Goal: Task Accomplishment & Management: Manage account settings

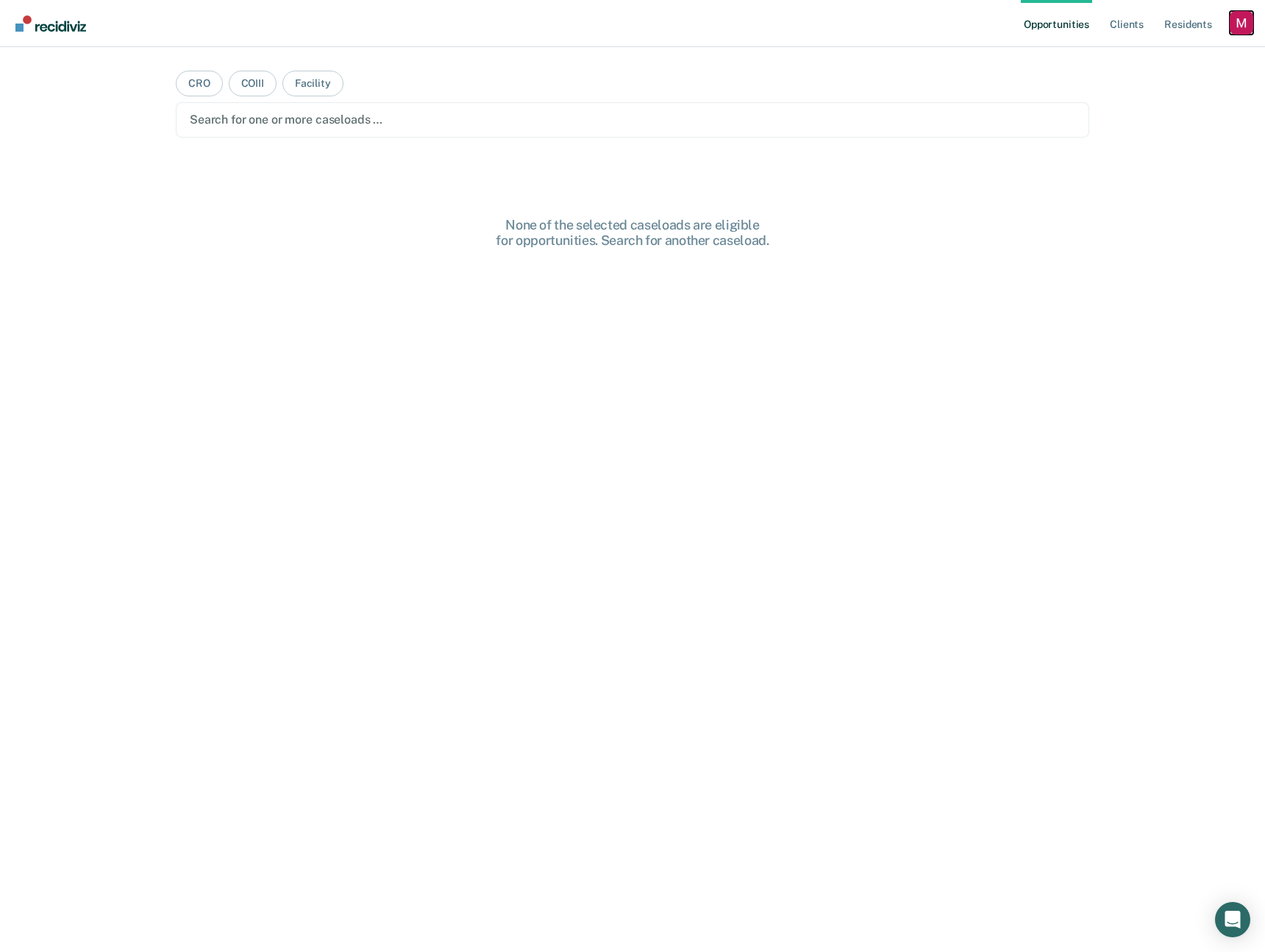
click at [1247, 23] on div "Profile dropdown button" at bounding box center [1241, 22] width 23 height 23
click at [1144, 59] on link "Profile" at bounding box center [1183, 60] width 118 height 13
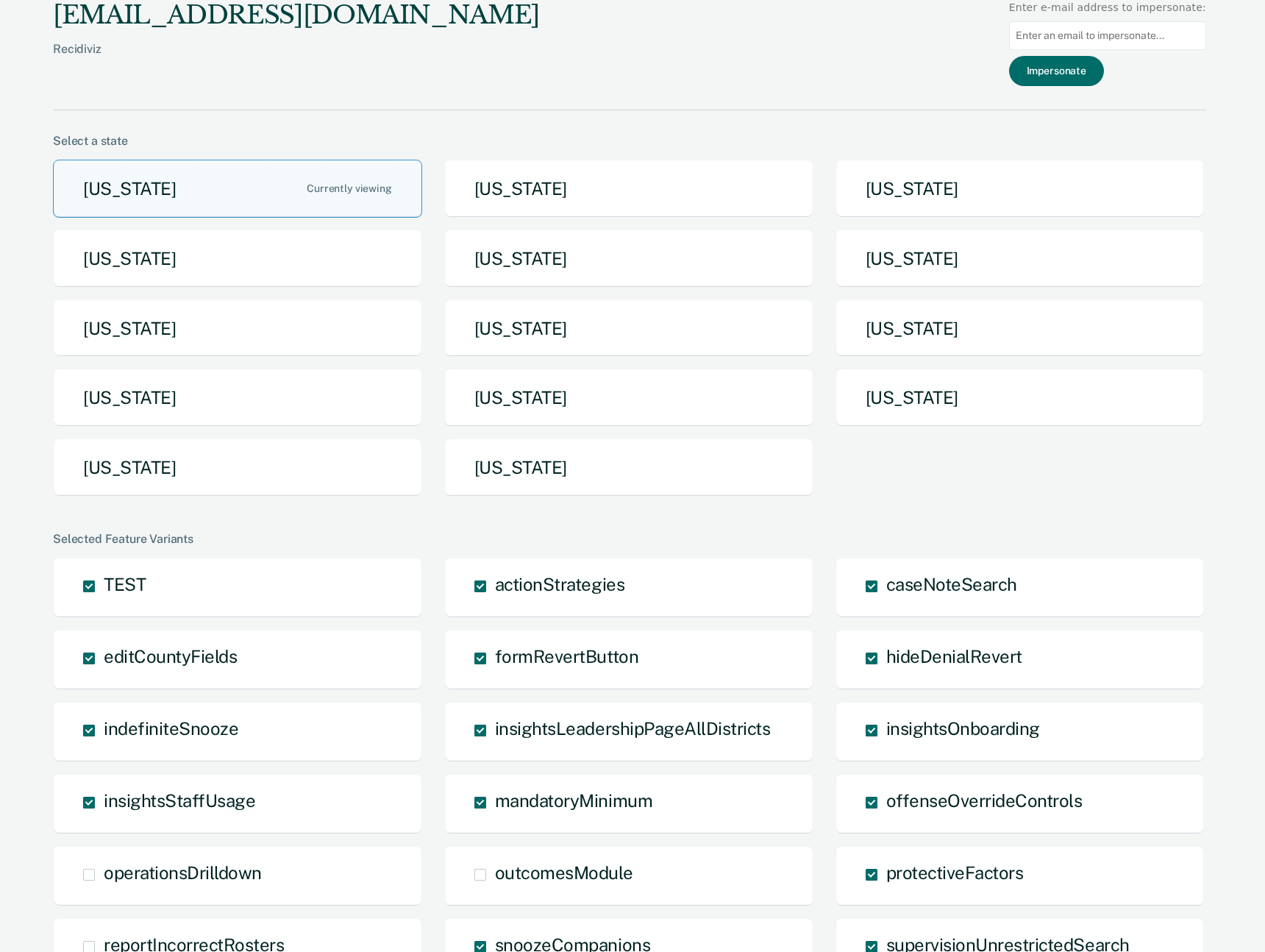
click at [1084, 43] on input at bounding box center [1108, 35] width 197 height 29
type input "@"
type input "mahmoud"
click at [1108, 46] on input at bounding box center [1108, 35] width 197 height 29
type input "[EMAIL_ADDRESS][DOMAIN_NAME]"
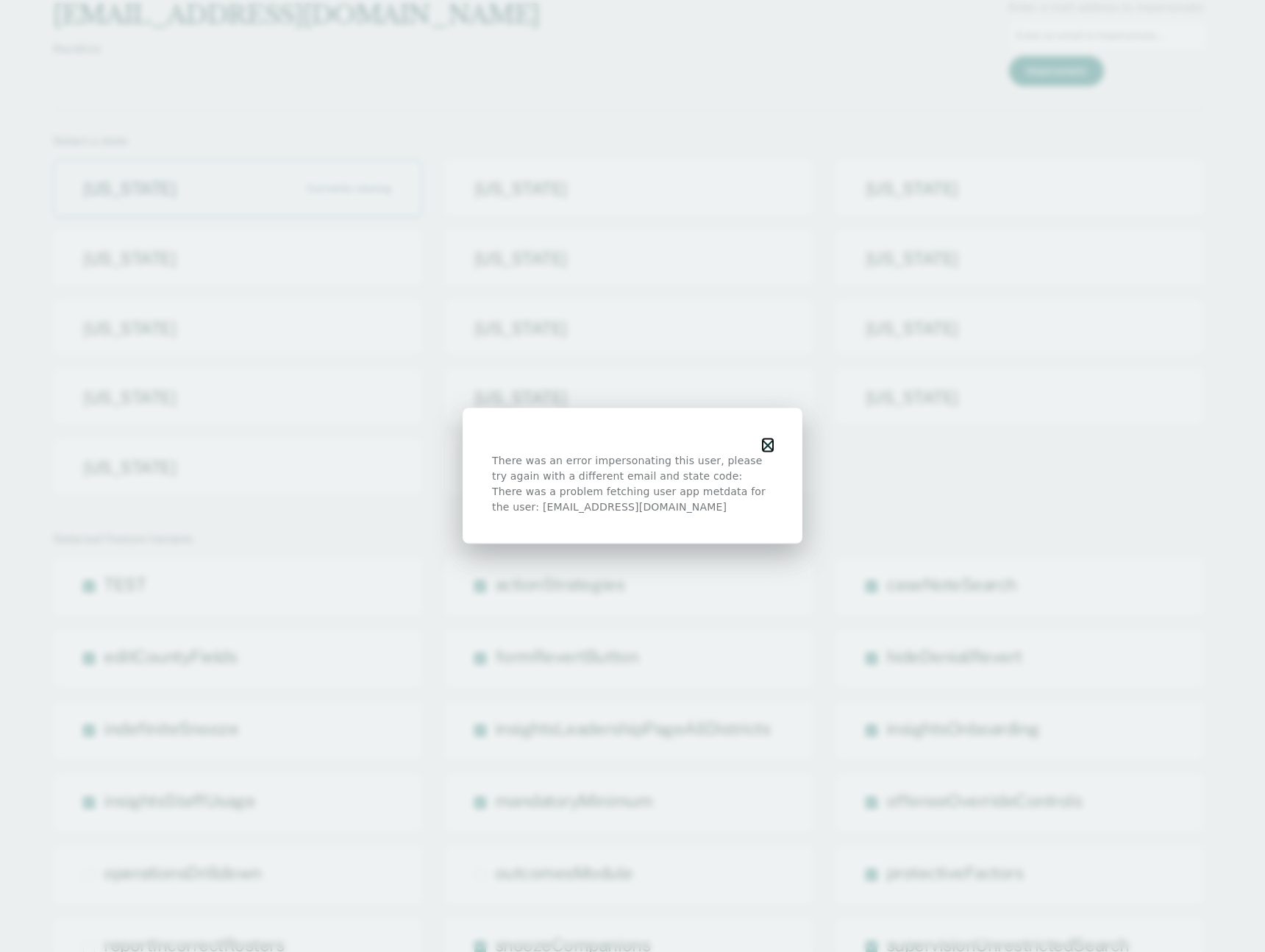
click at [766, 439] on button "button" at bounding box center [768, 445] width 10 height 13
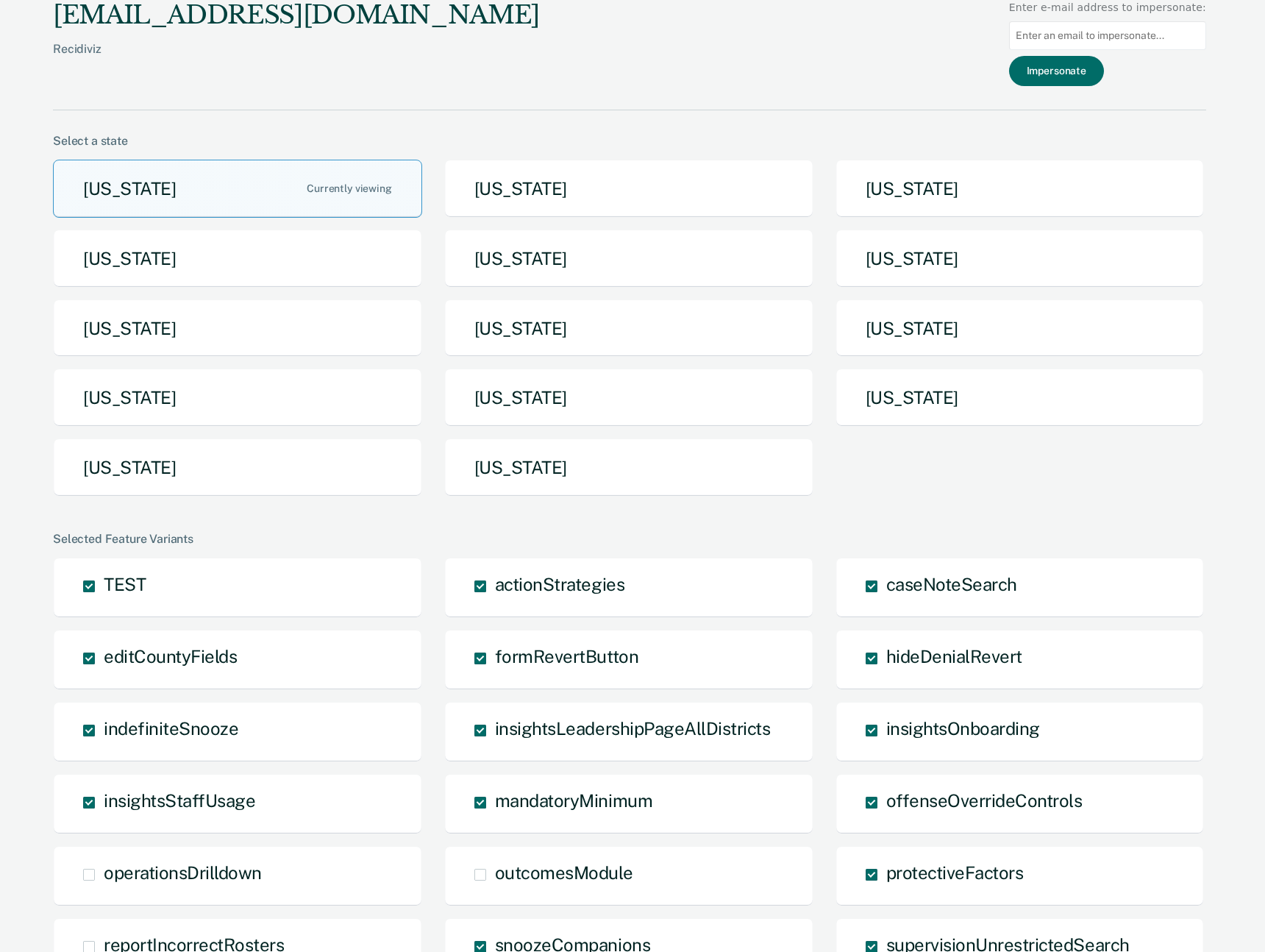
click at [1088, 27] on div "There was an error impersonating this user, please try again with a different e…" at bounding box center [632, 476] width 1265 height 952
click at [1087, 34] on input at bounding box center [1108, 35] width 197 height 29
type input "[EMAIL_ADDRESS][DOMAIN_NAME]"
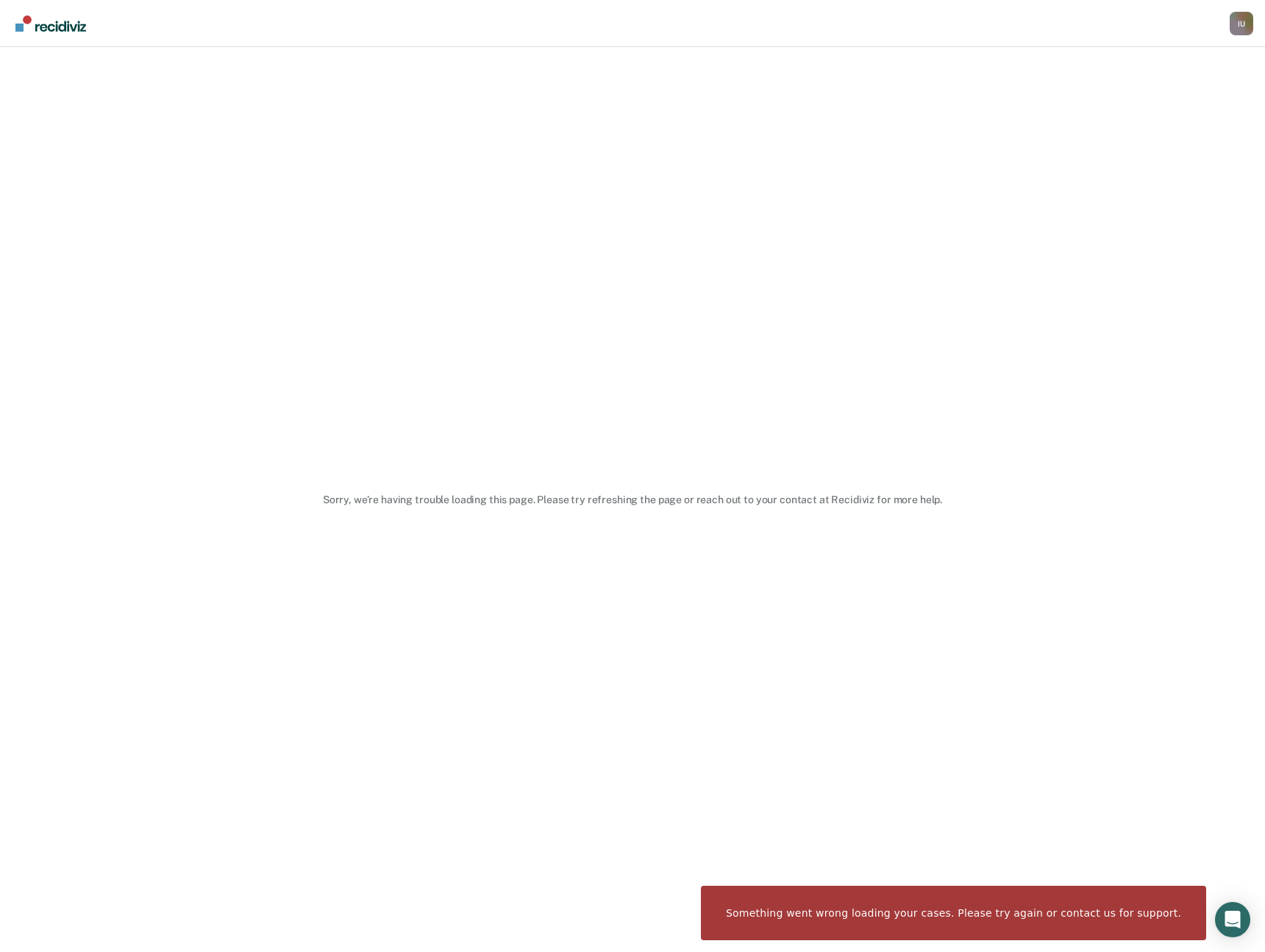
click at [1027, 151] on div "Sorry, we’re having trouble loading this page. Please try refreshing the page o…" at bounding box center [632, 499] width 1265 height 905
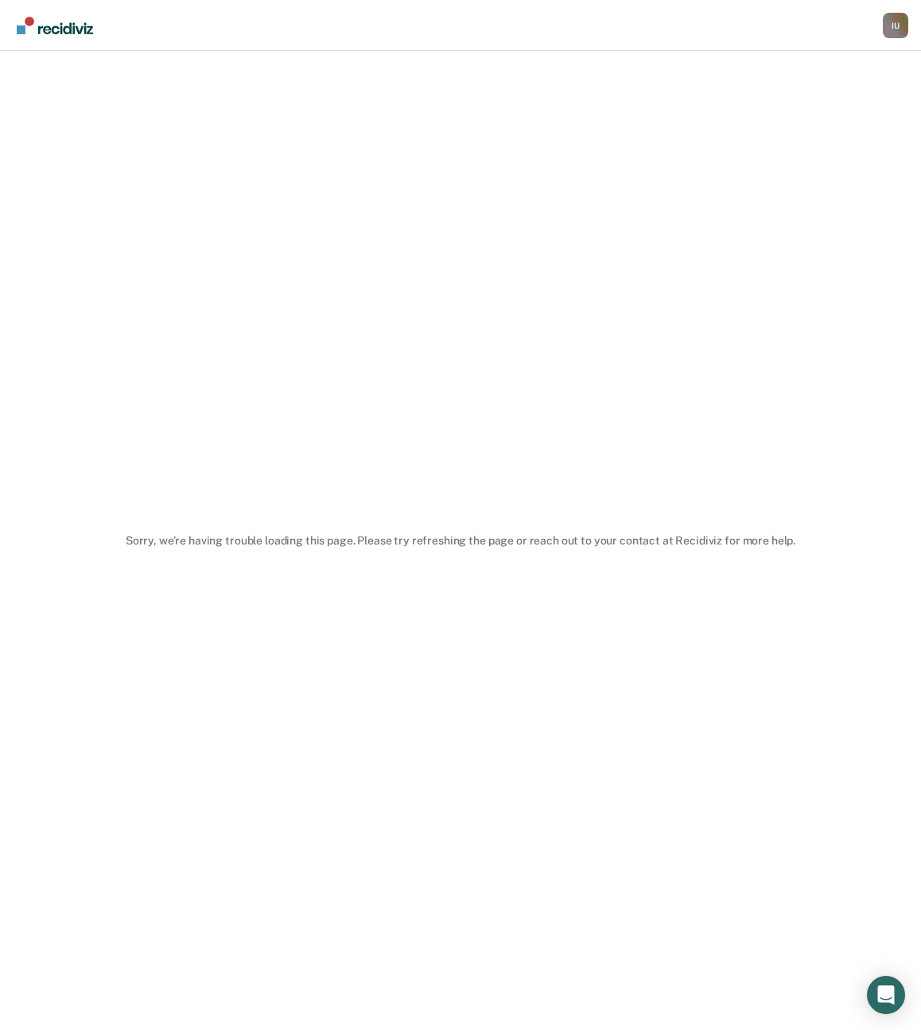
click at [792, 443] on div "Sorry, we’re having trouble loading this page. Please try refreshing the page o…" at bounding box center [460, 540] width 921 height 979
click at [769, 819] on div "Sorry, we’re having trouble loading this page. Please try refreshing the page o…" at bounding box center [460, 540] width 921 height 979
click at [500, 446] on div "Sorry, we’re having trouble loading this page. Please try refreshing the page o…" at bounding box center [460, 540] width 921 height 979
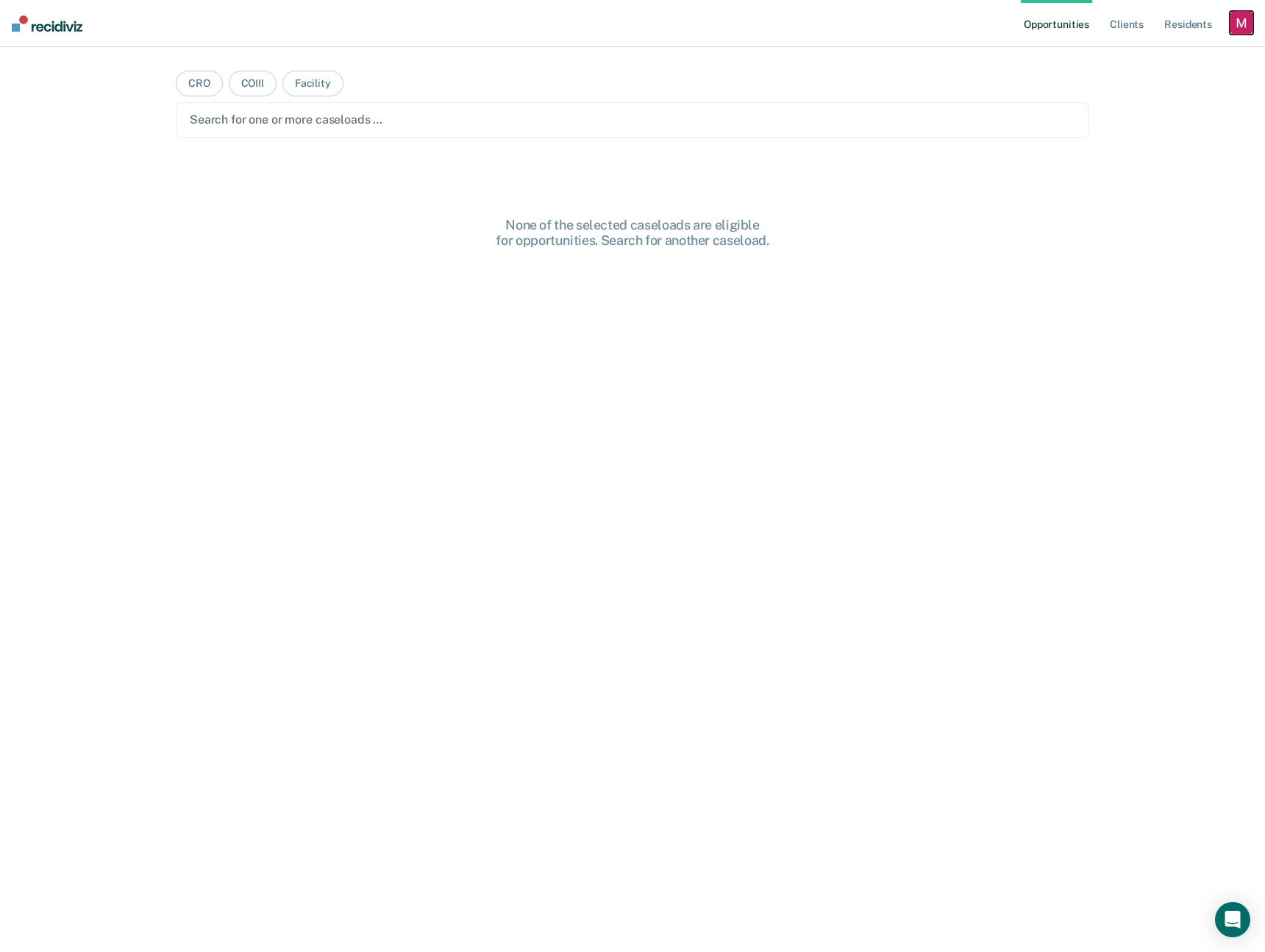
click at [1247, 13] on div "button" at bounding box center [1241, 22] width 23 height 23
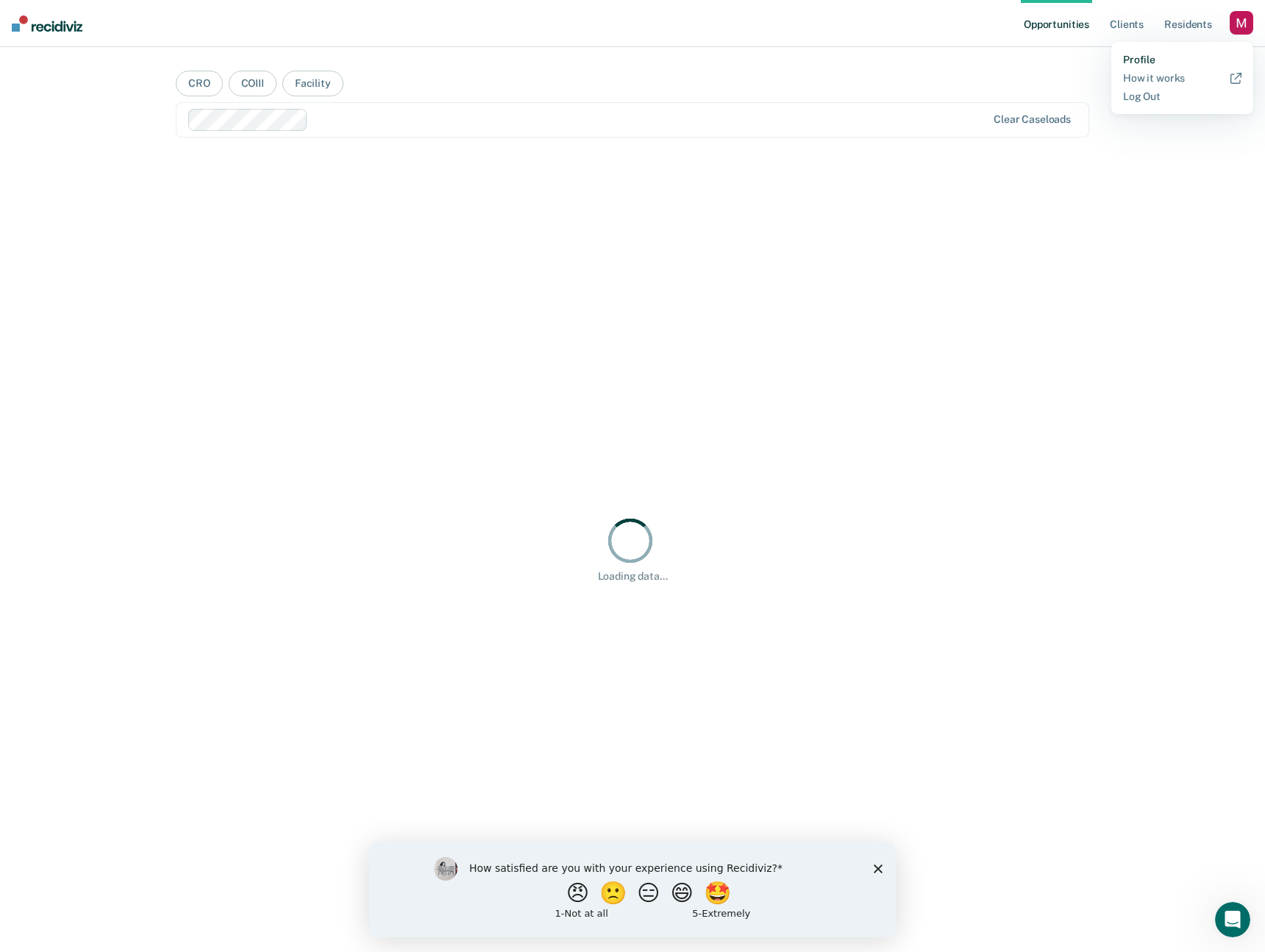
click at [1147, 62] on link "Profile" at bounding box center [1183, 60] width 118 height 13
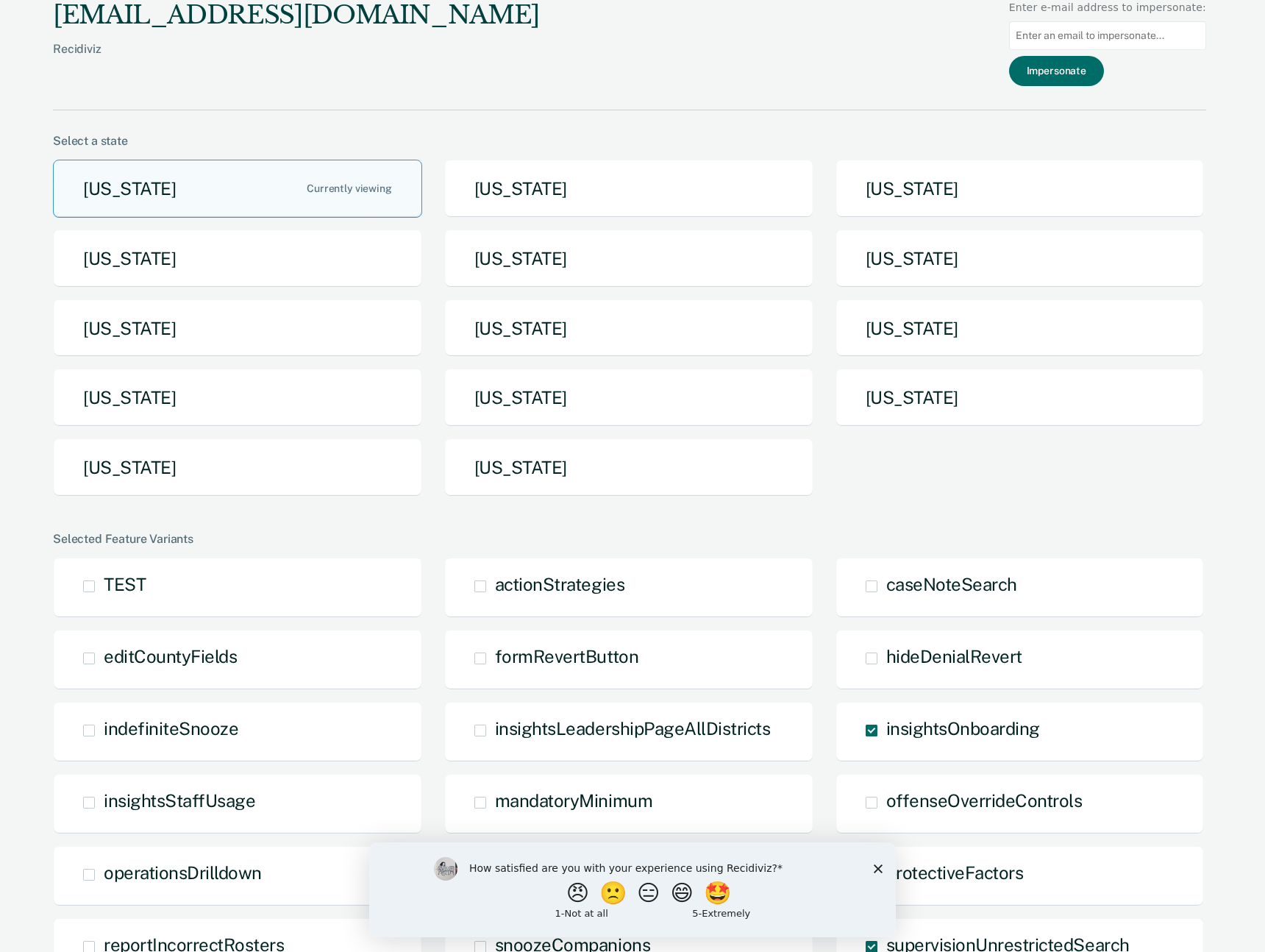
click at [1092, 37] on input at bounding box center [1108, 35] width 197 height 29
click at [1103, 37] on input at bounding box center [1108, 35] width 197 height 29
type input "[EMAIL_ADDRESS][DOMAIN_NAME]"
click at [1092, 71] on button "Impersonate" at bounding box center [1057, 70] width 95 height 31
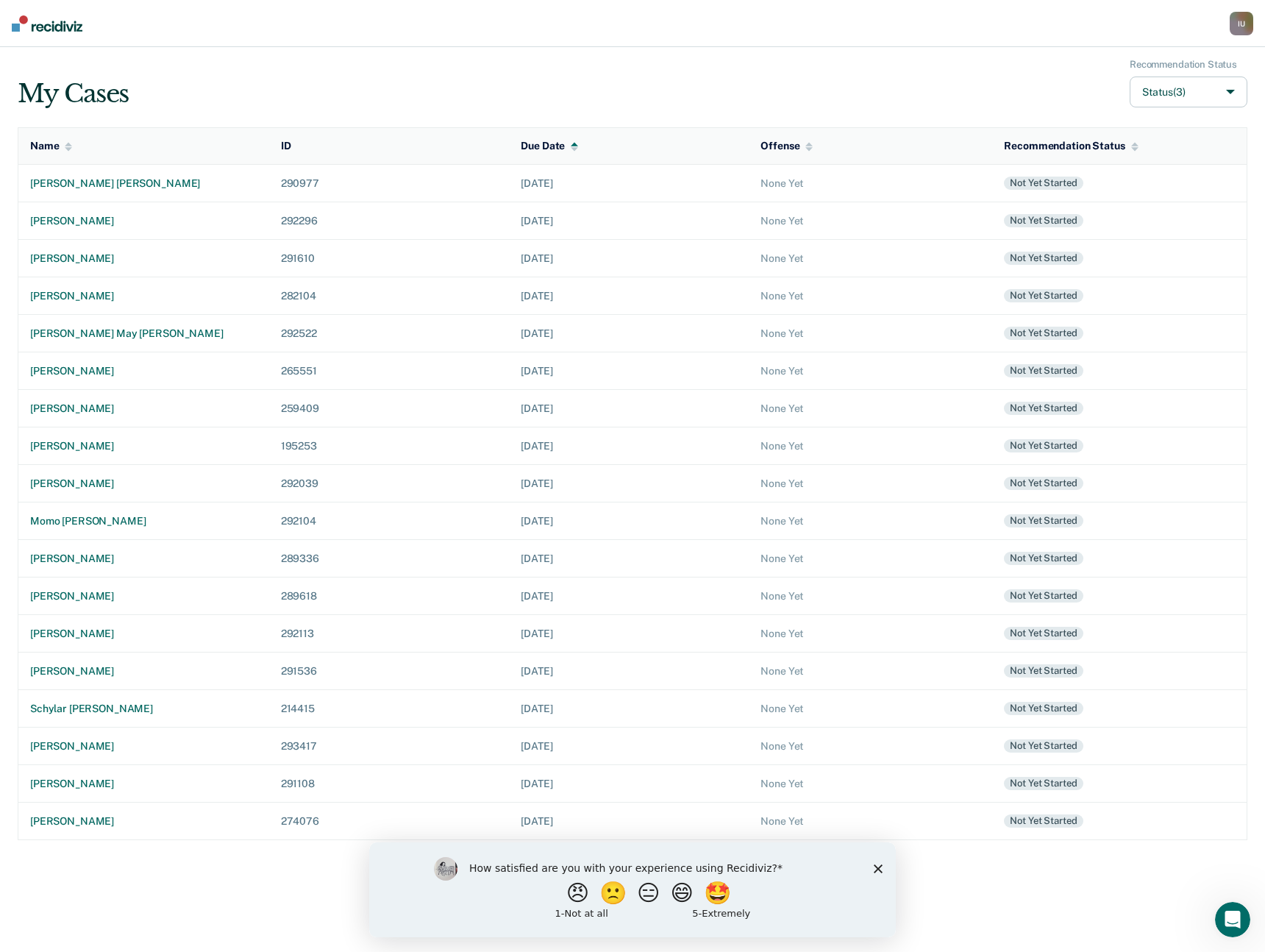
click at [29, 23] on img at bounding box center [47, 24] width 70 height 17
